Goal: Information Seeking & Learning: Learn about a topic

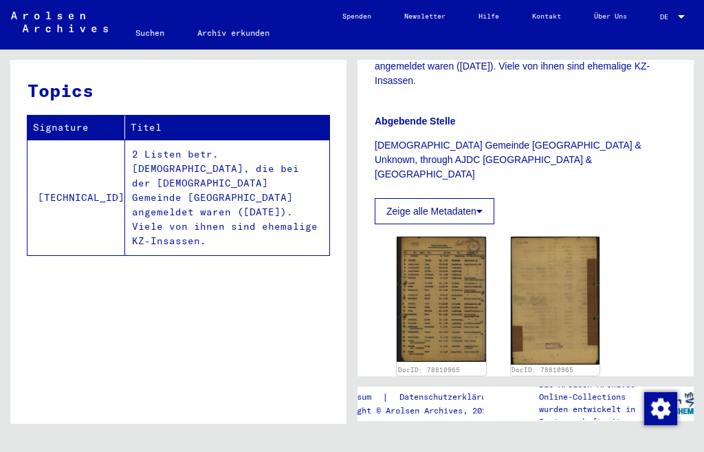
scroll to position [427, 0]
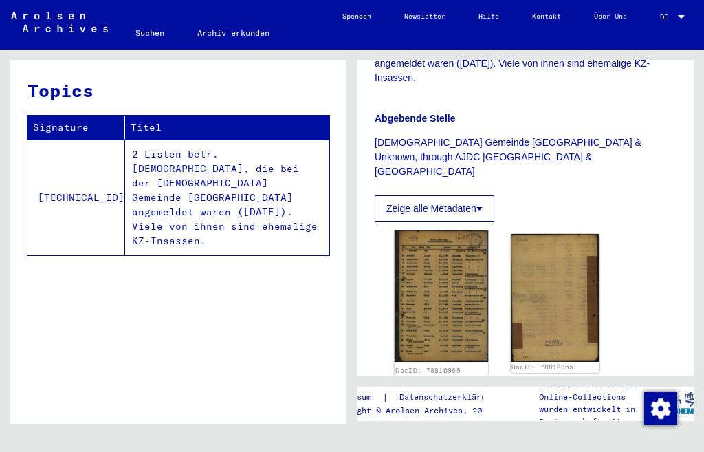
click at [434, 245] on img at bounding box center [441, 295] width 93 height 131
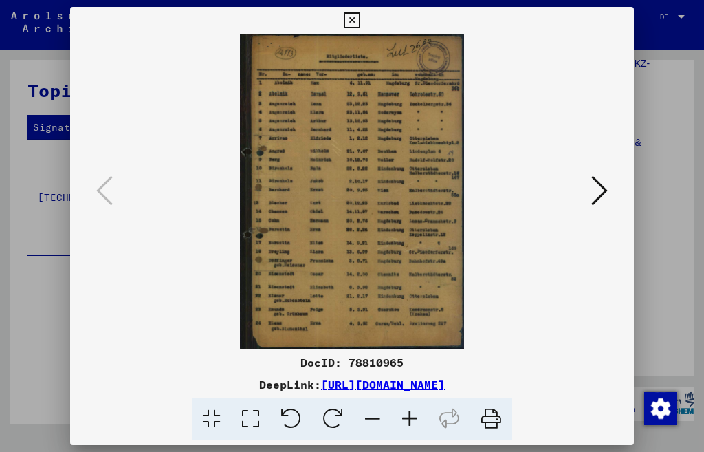
click at [417, 402] on icon at bounding box center [409, 419] width 37 height 42
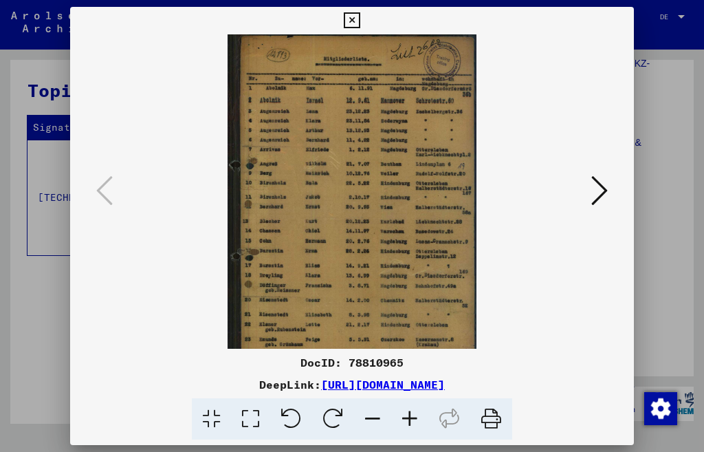
click at [417, 402] on icon at bounding box center [409, 419] width 37 height 42
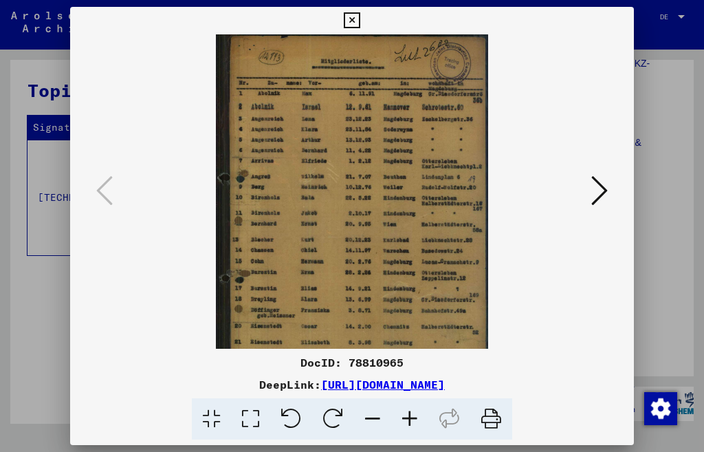
click at [417, 402] on icon at bounding box center [409, 419] width 37 height 42
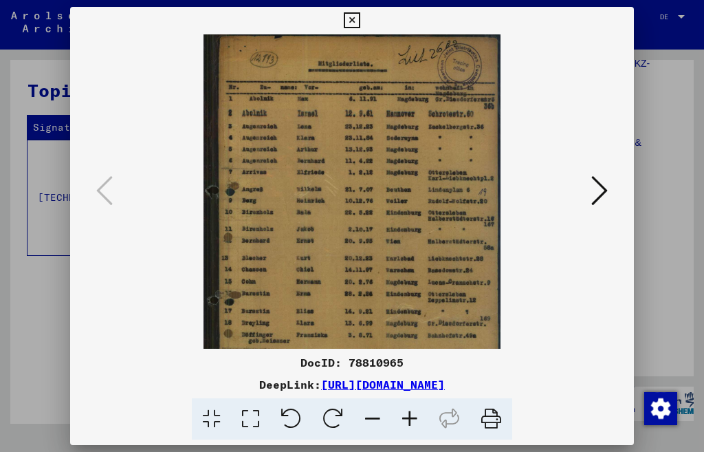
click at [417, 402] on icon at bounding box center [409, 419] width 37 height 42
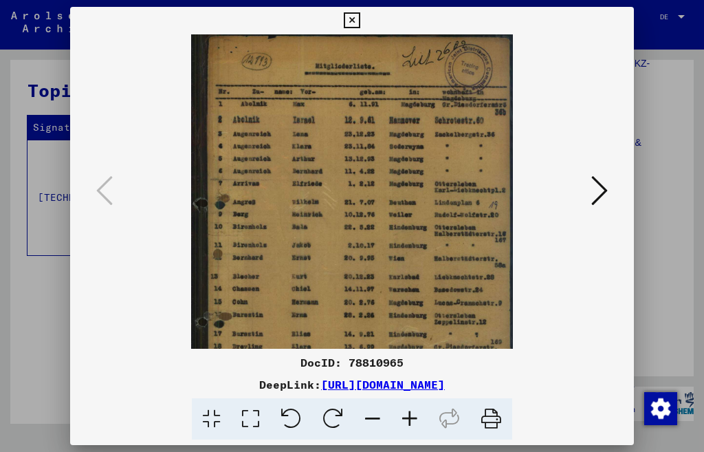
click at [417, 402] on icon at bounding box center [409, 419] width 37 height 42
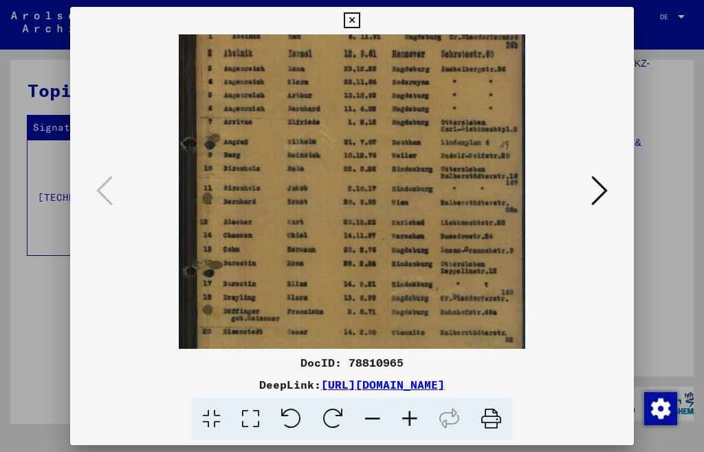
scroll to position [132, 0]
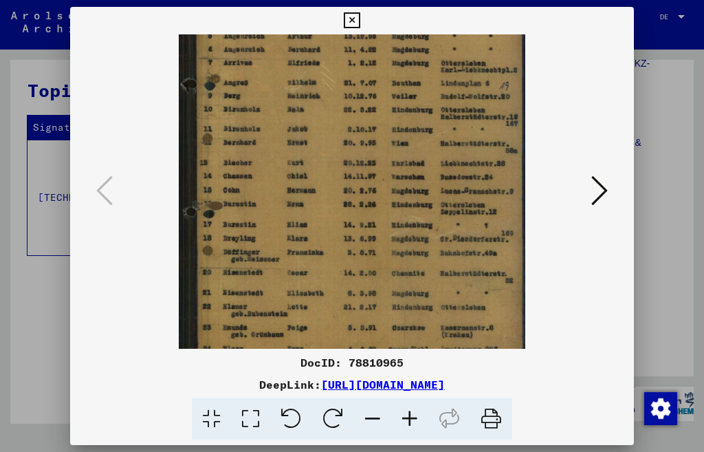
drag, startPoint x: 427, startPoint y: 253, endPoint x: 432, endPoint y: 148, distance: 104.6
click at [432, 148] on img at bounding box center [352, 145] width 346 height 486
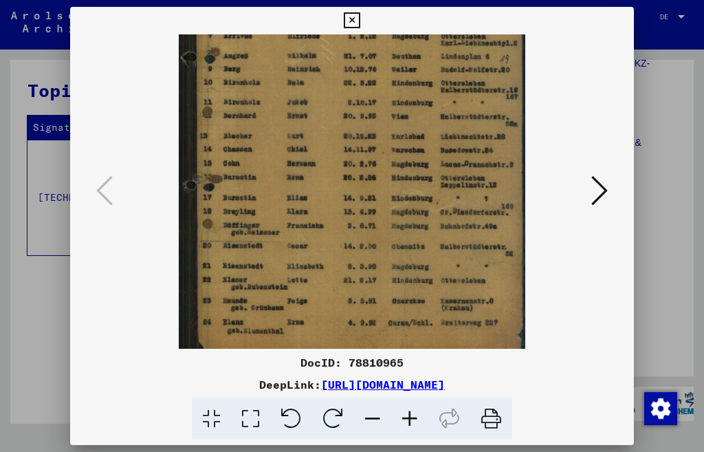
scroll to position [159, 0]
drag, startPoint x: 433, startPoint y: 179, endPoint x: 436, endPoint y: 152, distance: 27.7
click at [436, 152] on img at bounding box center [352, 118] width 346 height 486
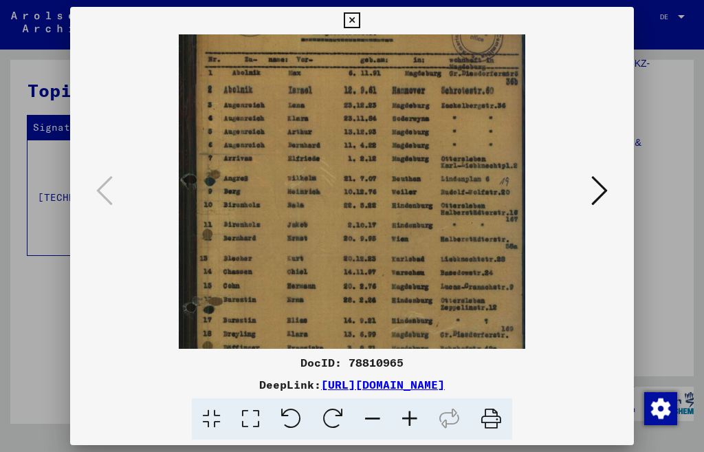
scroll to position [0, 0]
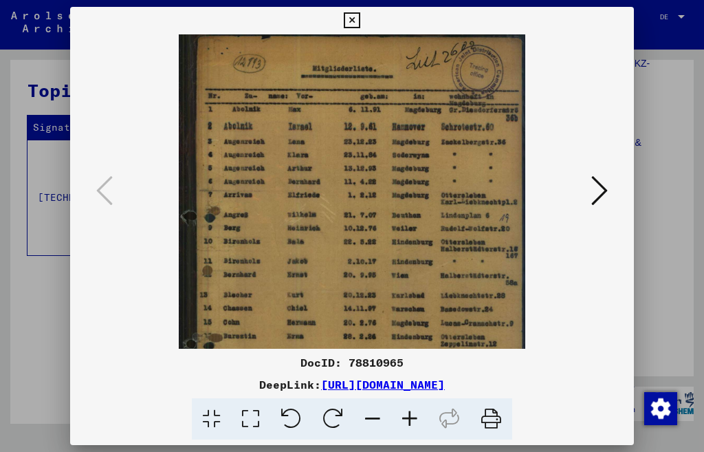
drag, startPoint x: 460, startPoint y: 243, endPoint x: 456, endPoint y: 305, distance: 62.0
click at [456, 305] on img at bounding box center [352, 277] width 346 height 486
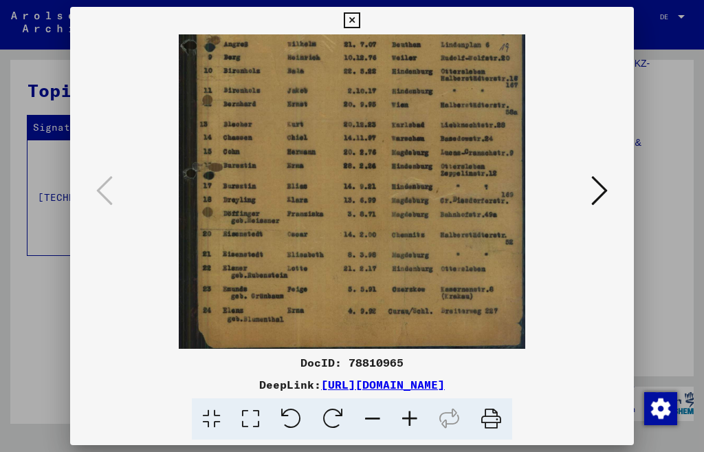
scroll to position [172, 0]
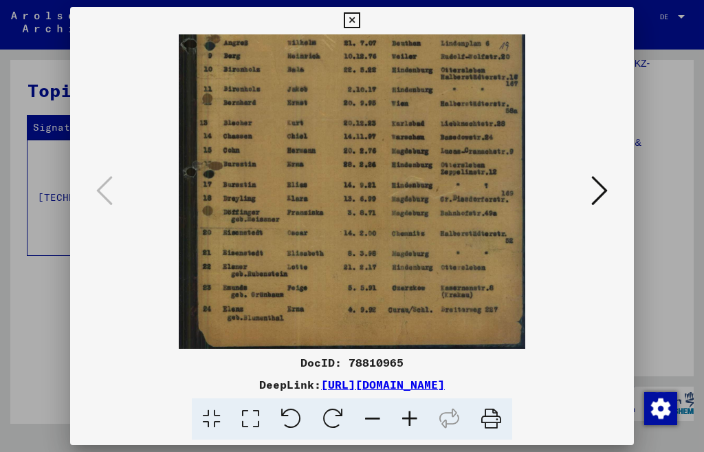
drag, startPoint x: 479, startPoint y: 297, endPoint x: 494, endPoint y: 120, distance: 177.9
click at [494, 121] on img at bounding box center [352, 106] width 346 height 486
click at [594, 192] on icon at bounding box center [599, 190] width 16 height 33
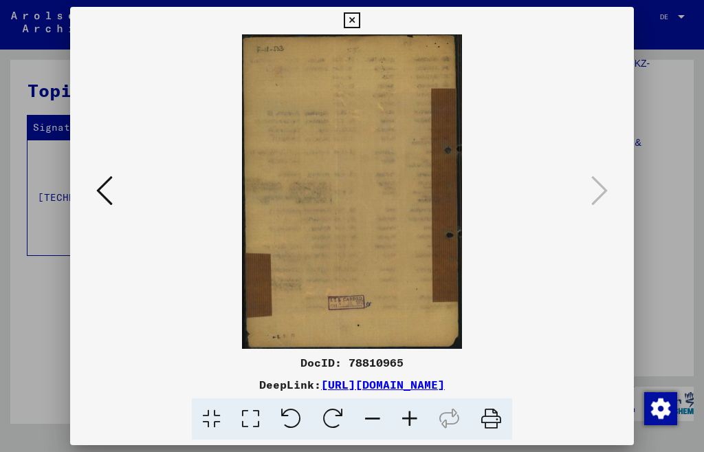
click at [359, 18] on icon at bounding box center [352, 20] width 16 height 16
